Goal: Task Accomplishment & Management: Manage account settings

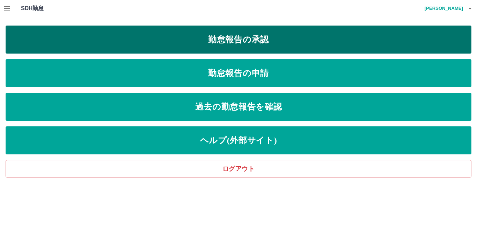
click at [229, 43] on link "勤怠報告の承認" at bounding box center [239, 40] width 466 height 28
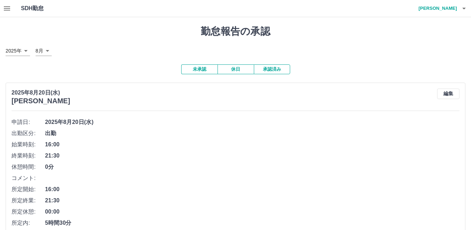
click at [270, 68] on button "承認済み" at bounding box center [272, 69] width 36 height 10
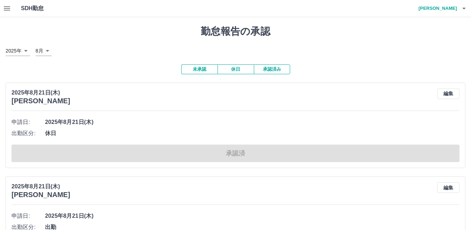
click at [201, 70] on button "未承認" at bounding box center [199, 69] width 36 height 10
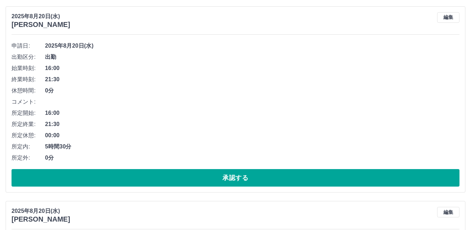
scroll to position [105, 0]
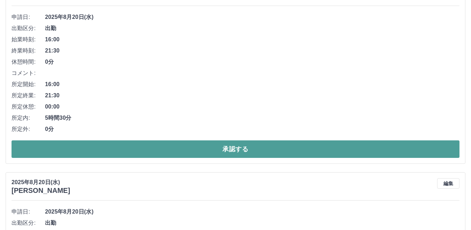
click at [162, 149] on button "承認する" at bounding box center [236, 148] width 448 height 17
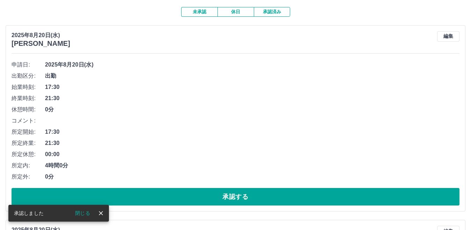
scroll to position [70, 0]
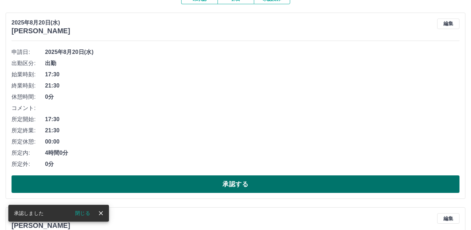
click at [166, 186] on button "承認する" at bounding box center [236, 183] width 448 height 17
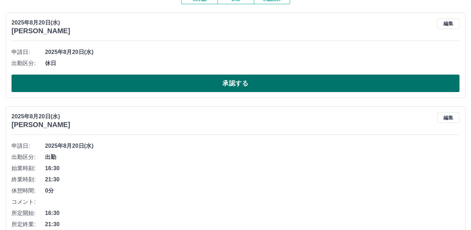
click at [146, 88] on button "承認する" at bounding box center [236, 82] width 448 height 17
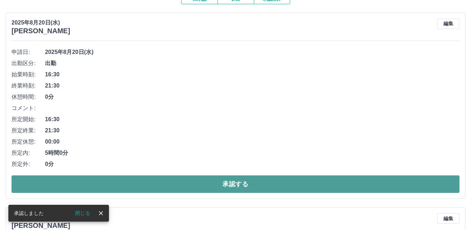
click at [151, 183] on button "承認する" at bounding box center [236, 183] width 448 height 17
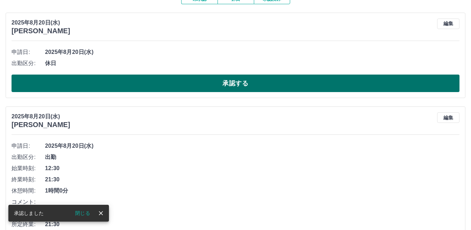
click at [136, 78] on button "承認する" at bounding box center [236, 82] width 448 height 17
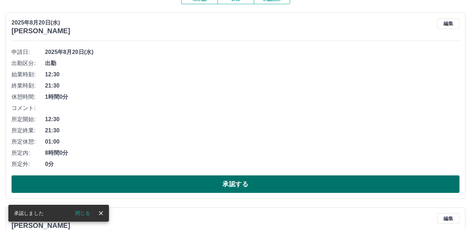
click at [125, 186] on button "承認する" at bounding box center [236, 183] width 448 height 17
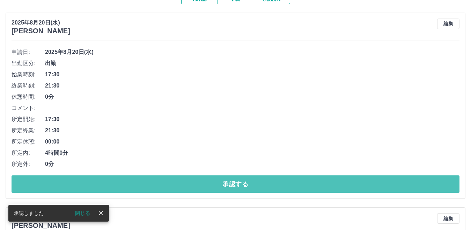
click at [125, 185] on button "承認する" at bounding box center [236, 183] width 448 height 17
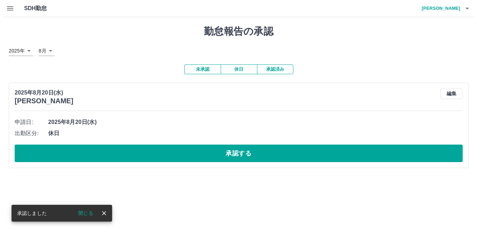
scroll to position [0, 0]
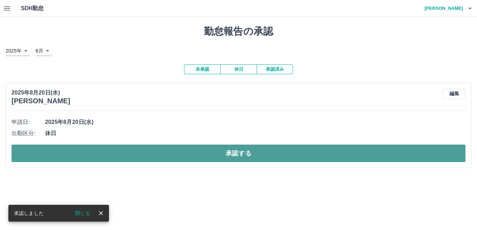
click at [143, 154] on button "承認する" at bounding box center [239, 152] width 454 height 17
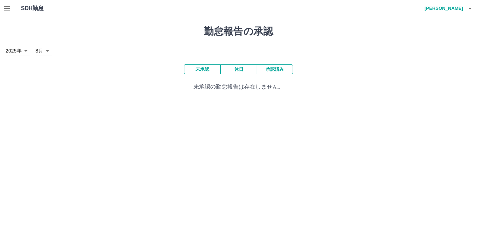
click at [123, 99] on html "SDH勤怠 [PERSON_NAME] 勤怠報告の承認 [DATE] **** 8月 * 未承認 休日 承認済み 未承認の勤怠報告は存在しません。 SDH勤怠" at bounding box center [238, 49] width 477 height 99
